Goal: Task Accomplishment & Management: Manage account settings

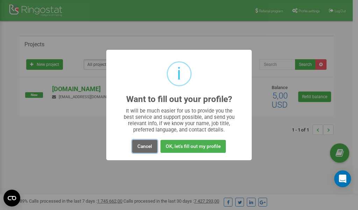
click at [147, 147] on button "Cancel" at bounding box center [144, 146] width 25 height 13
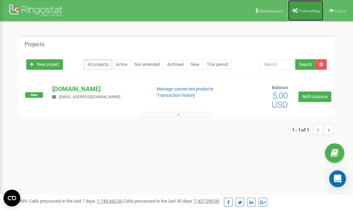
click at [302, 9] on span "Profile settings" at bounding box center [309, 11] width 21 height 4
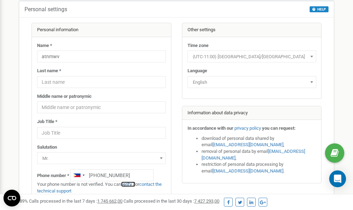
click at [131, 183] on link "verify it" at bounding box center [128, 183] width 14 height 5
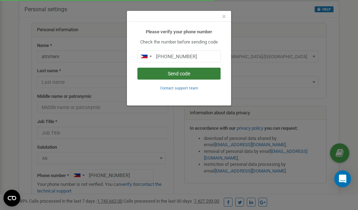
click at [176, 73] on button "Send code" at bounding box center [179, 74] width 83 height 12
